Goal: Communication & Community: Answer question/provide support

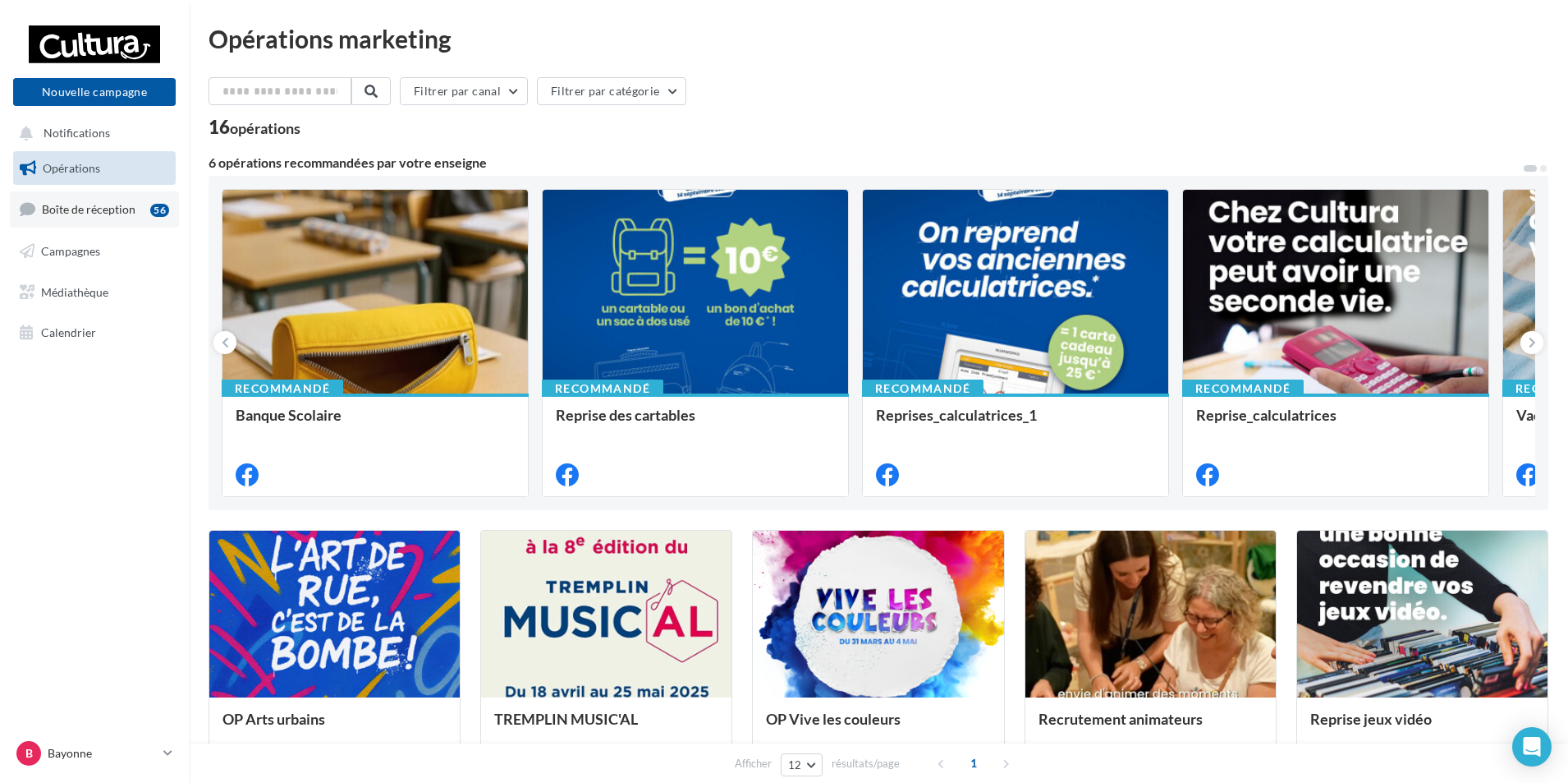
click at [95, 212] on span "Boîte de réception" at bounding box center [89, 209] width 94 height 14
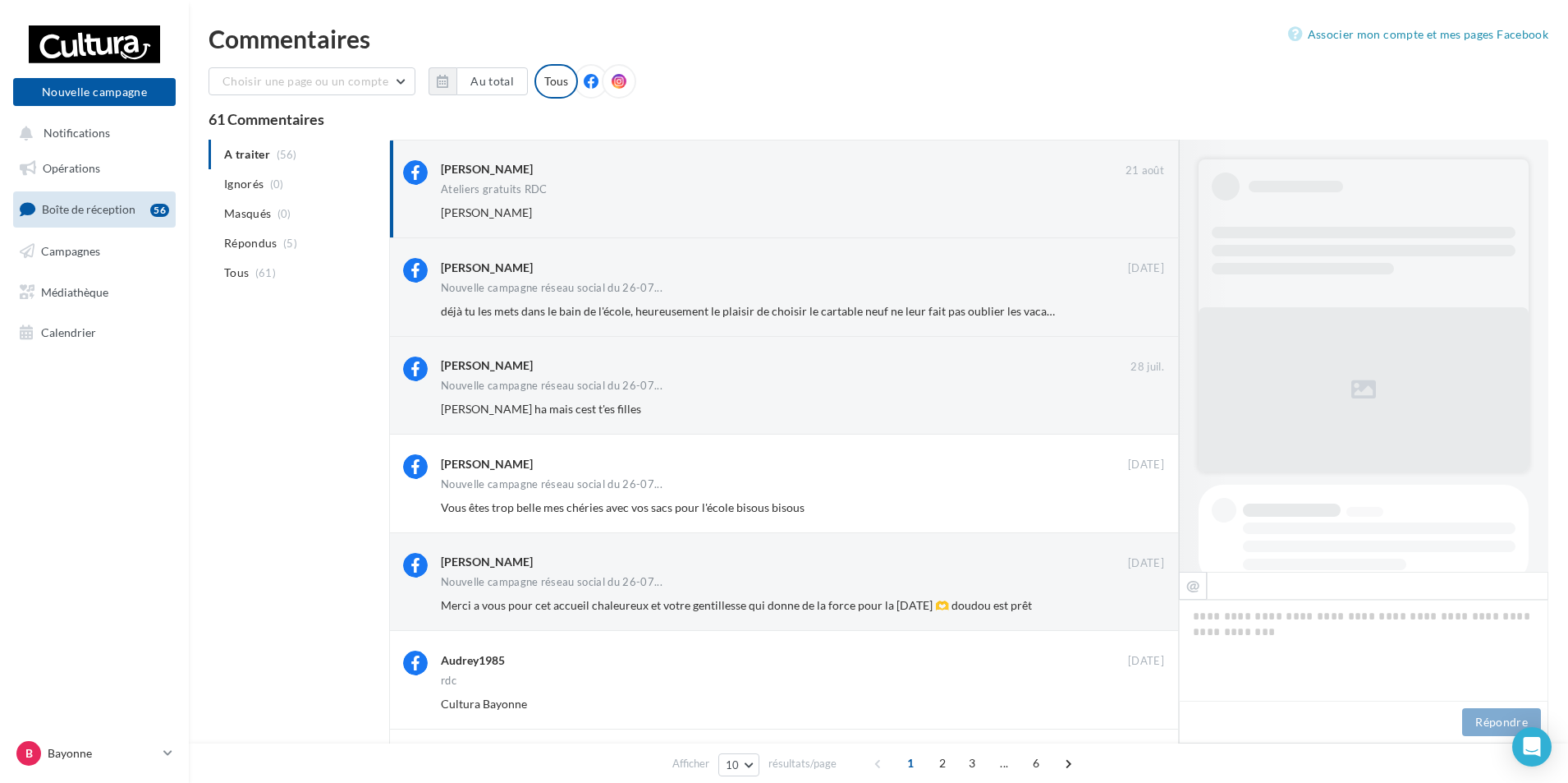
click at [585, 84] on icon at bounding box center [591, 81] width 15 height 15
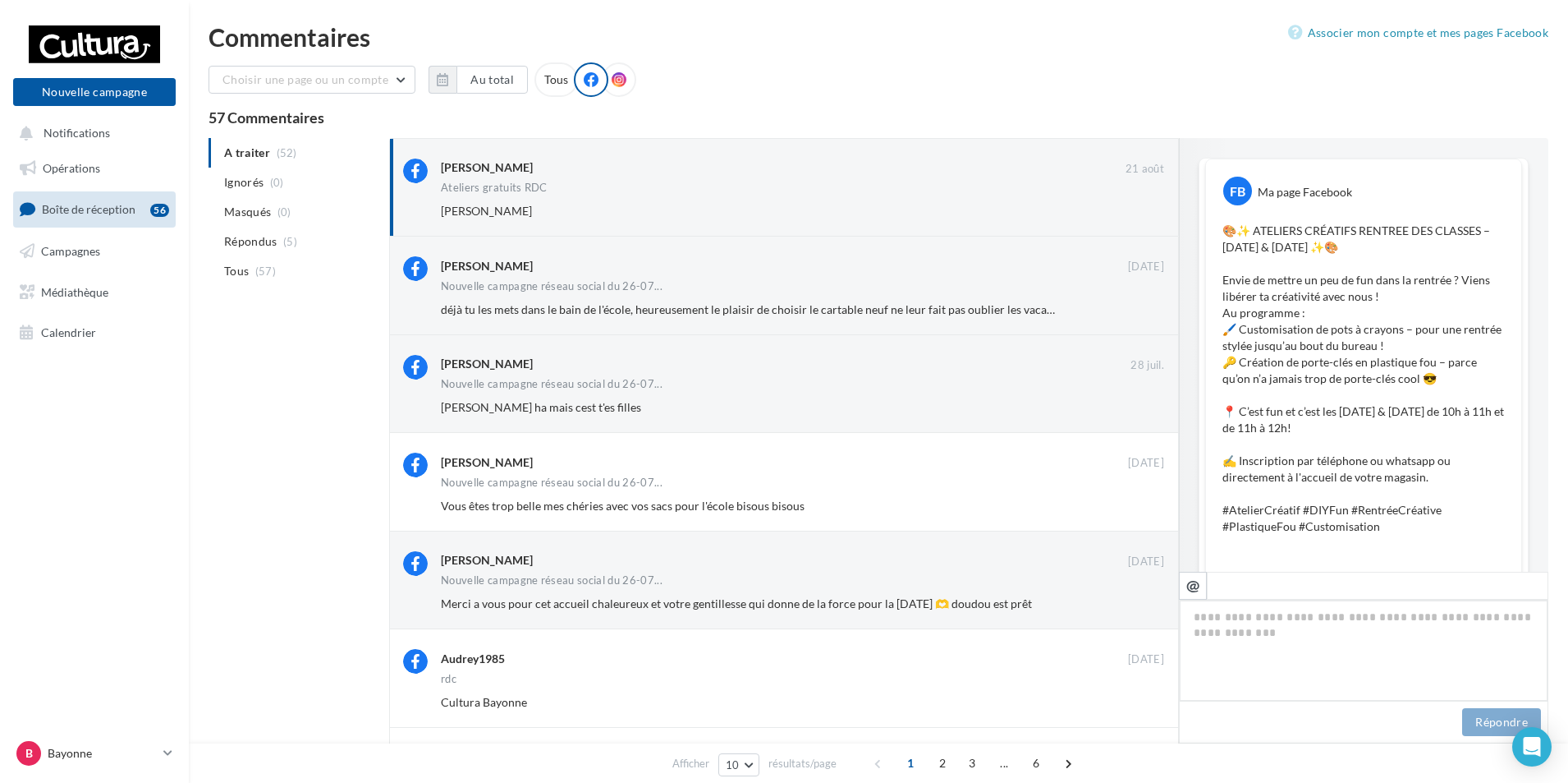
scroll to position [448, 0]
